Goal: Find specific page/section: Find specific page/section

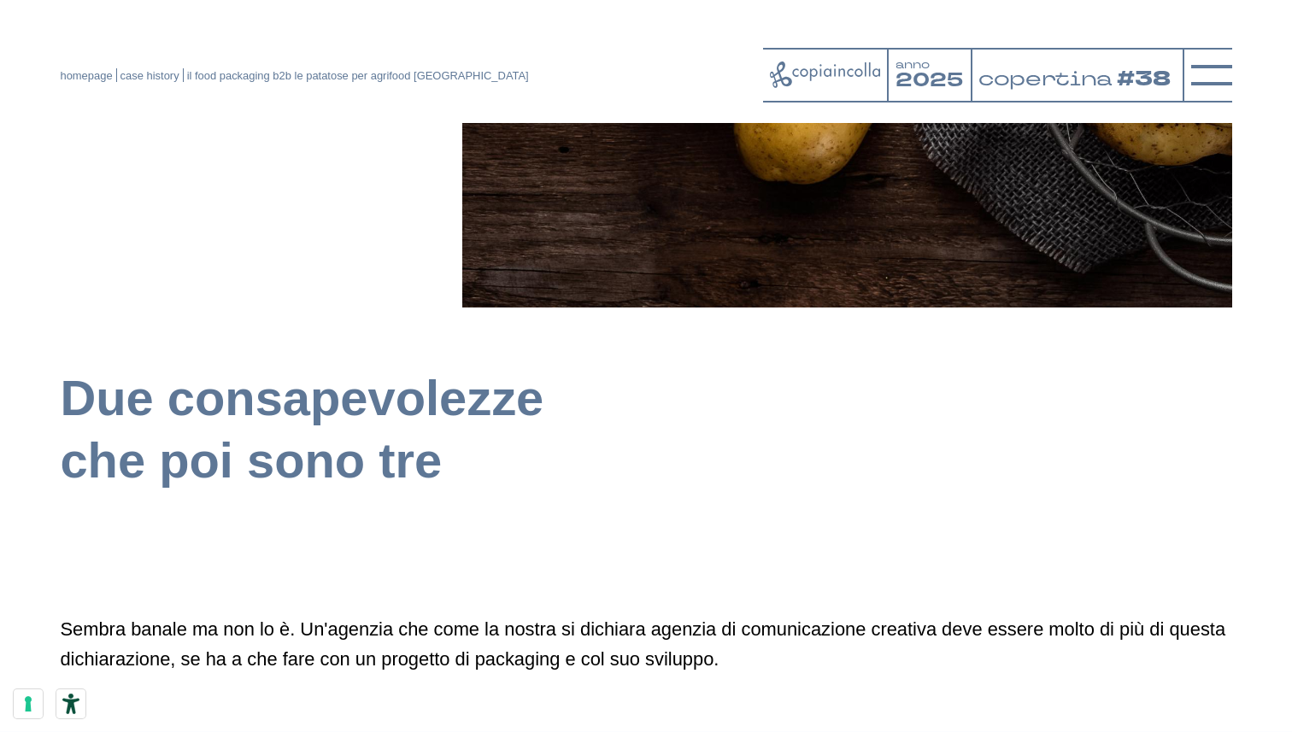
scroll to position [666, 0]
click at [83, 80] on link "homepage" at bounding box center [86, 75] width 52 height 13
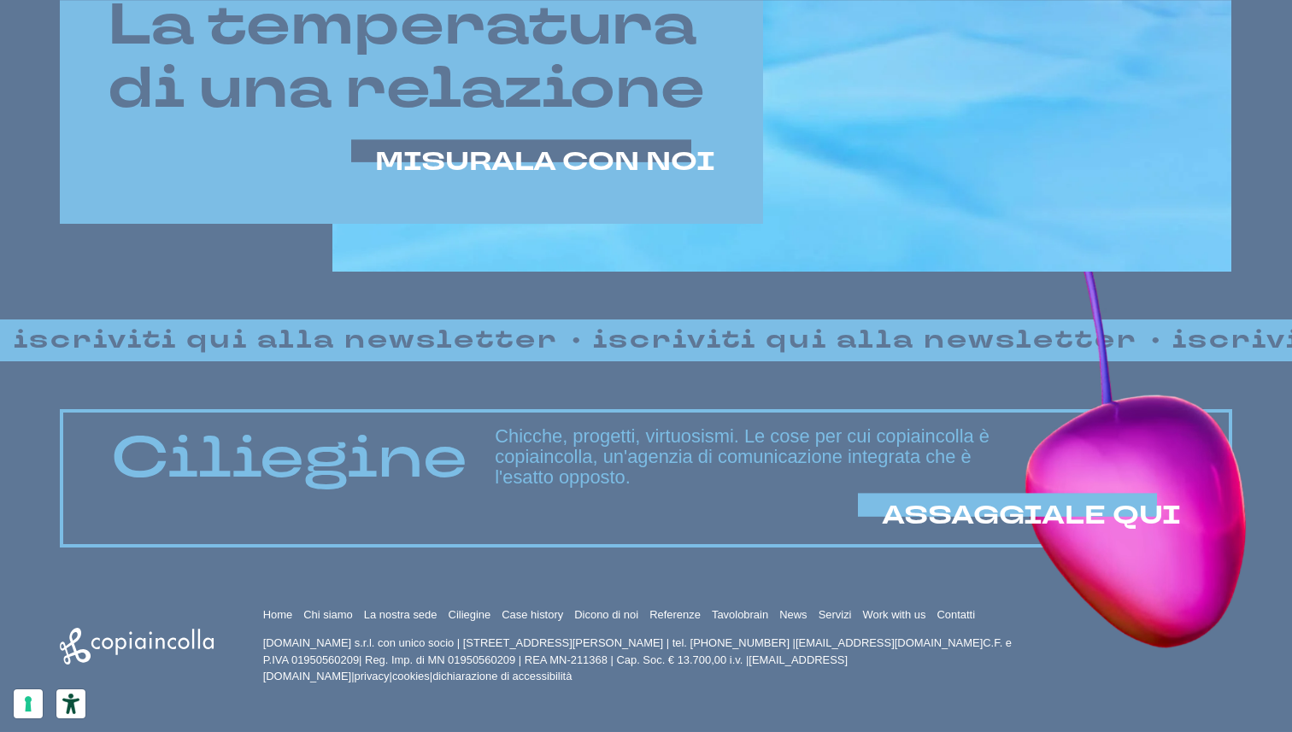
scroll to position [1088, 0]
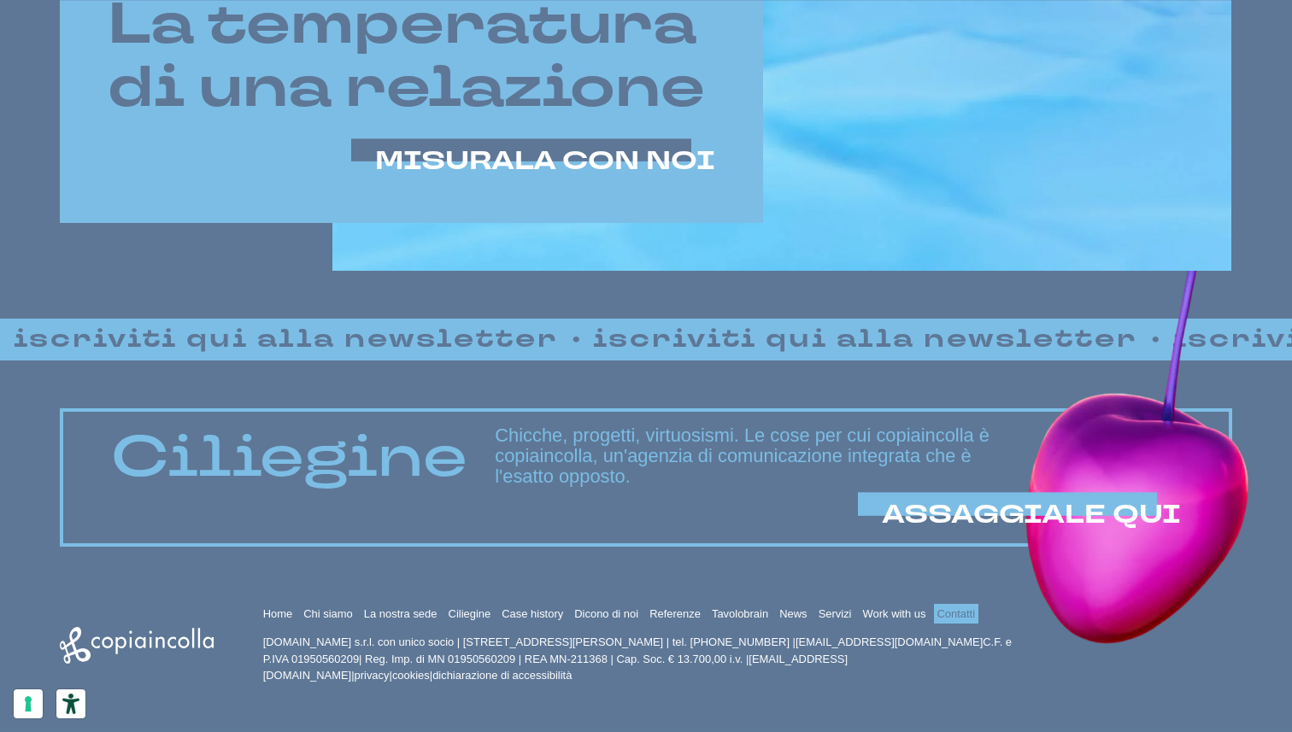
click at [950, 612] on link "Contatti" at bounding box center [956, 613] width 38 height 13
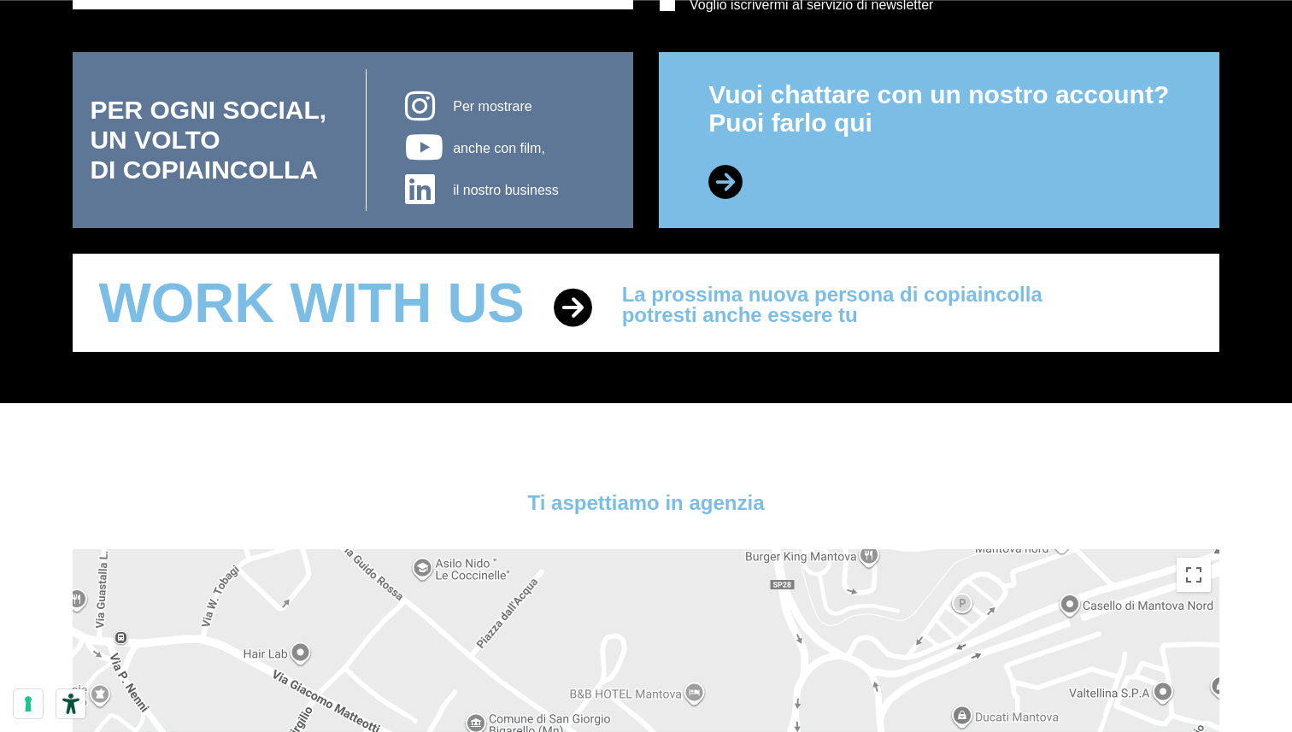
scroll to position [827, 0]
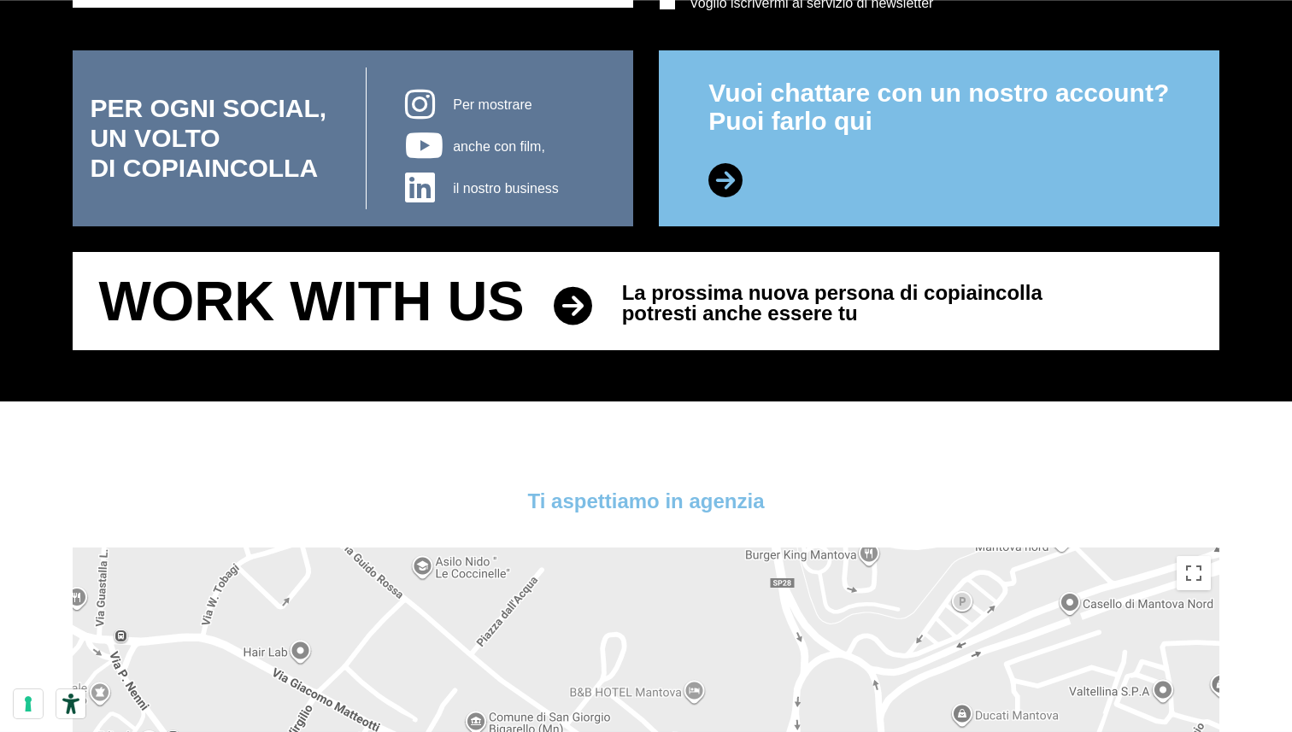
click at [445, 307] on span "Work with us" at bounding box center [310, 301] width 425 height 62
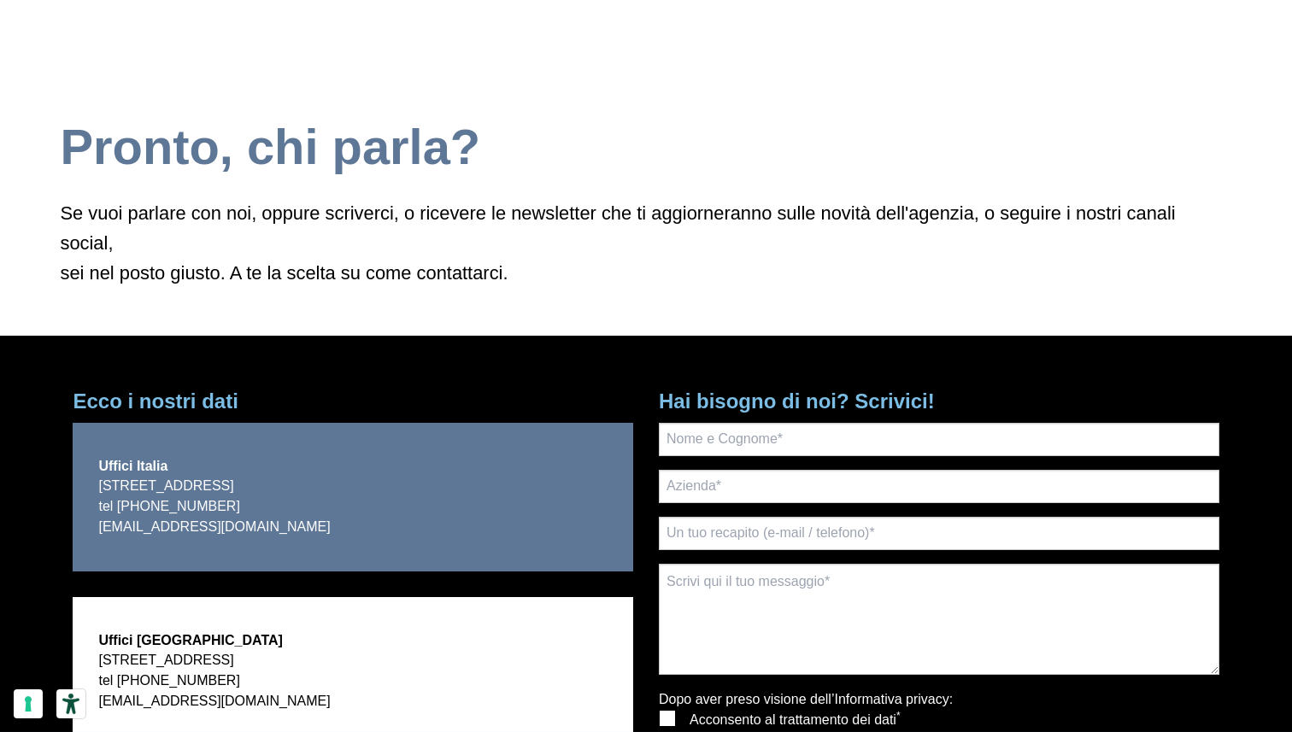
scroll to position [90, 0]
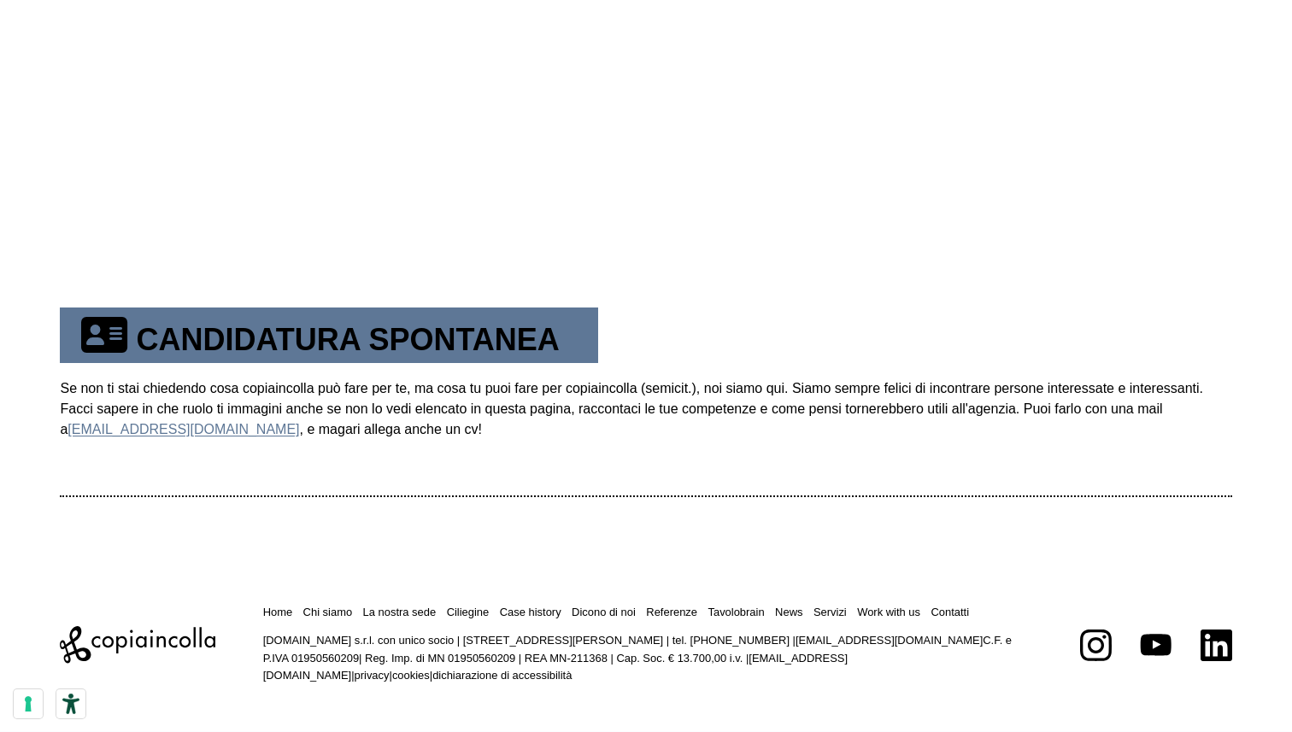
scroll to position [925, 0]
